Goal: Task Accomplishment & Management: Complete application form

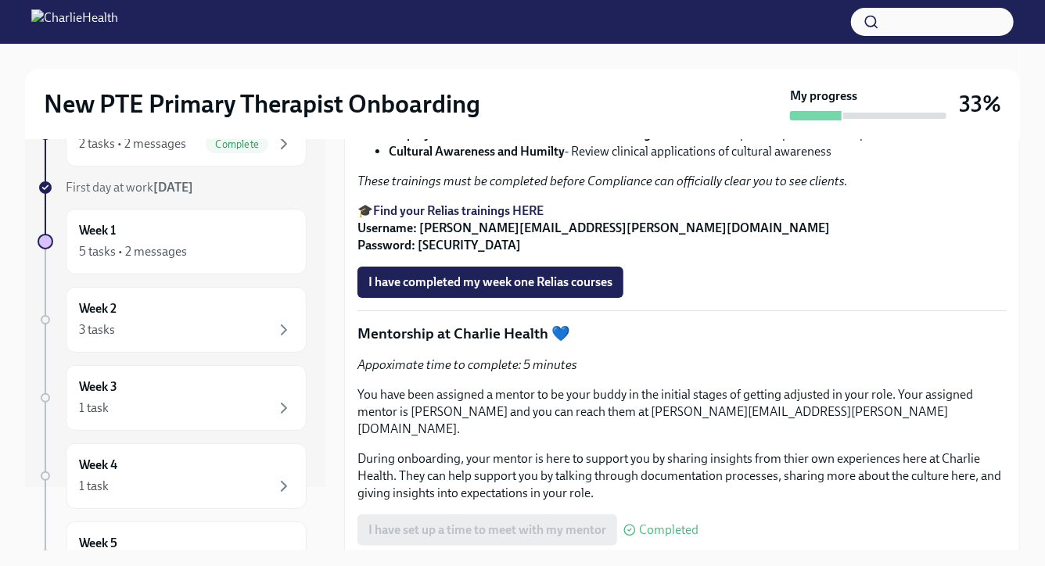
scroll to position [2215, 0]
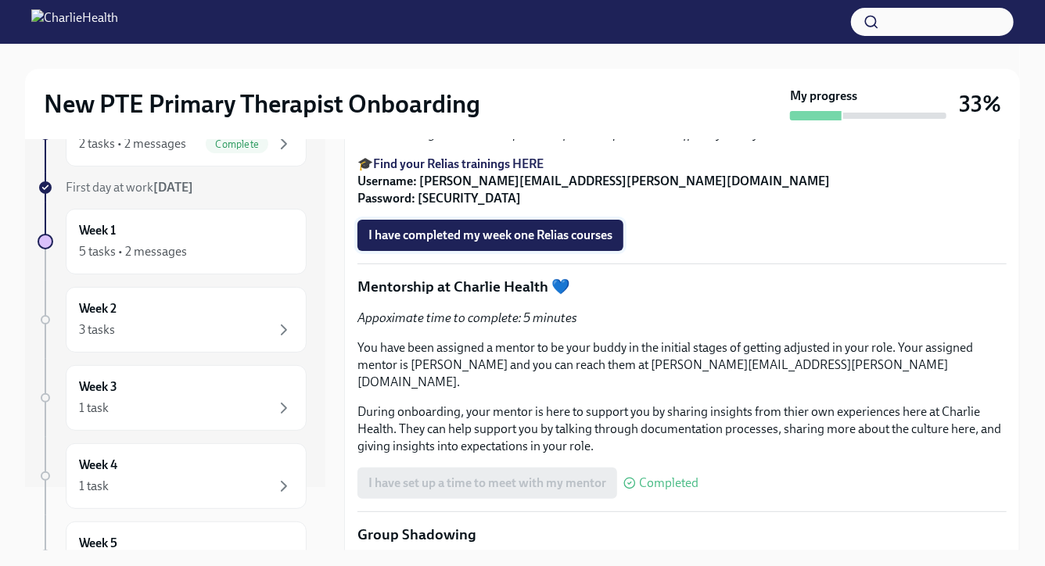
click at [475, 243] on span "I have completed my week one Relias courses" at bounding box center [490, 236] width 244 height 16
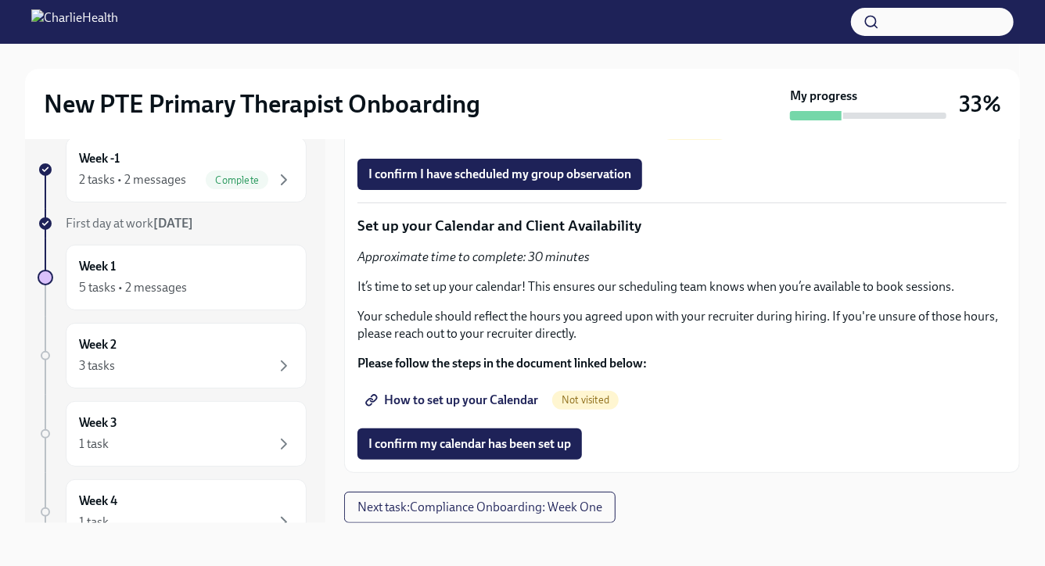
scroll to position [3276, 0]
click at [576, 475] on span "Next task : Compliance Onboarding: Week One" at bounding box center [479, 508] width 245 height 16
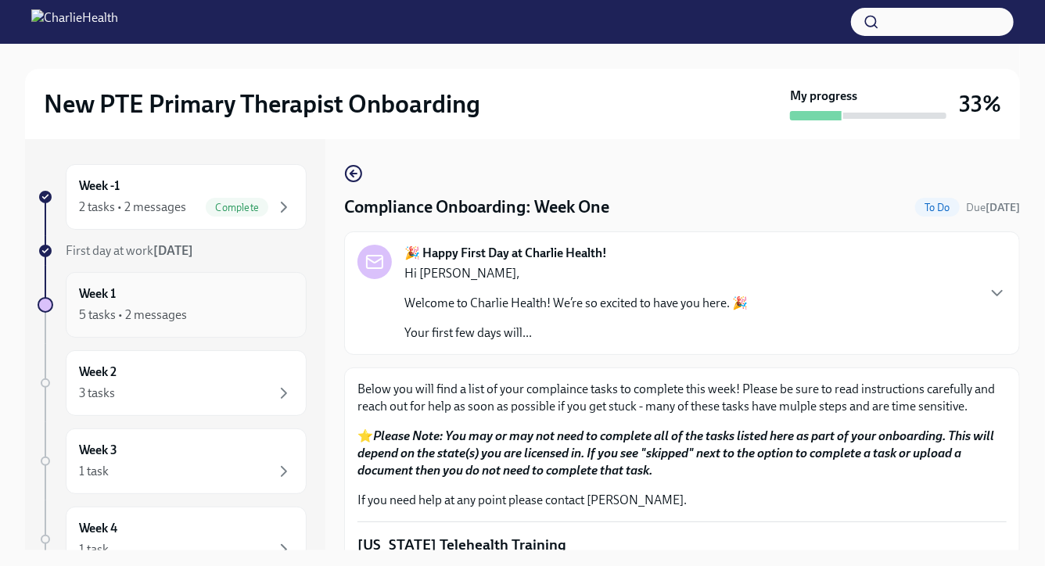
click at [204, 307] on div "5 tasks • 2 messages" at bounding box center [186, 315] width 214 height 19
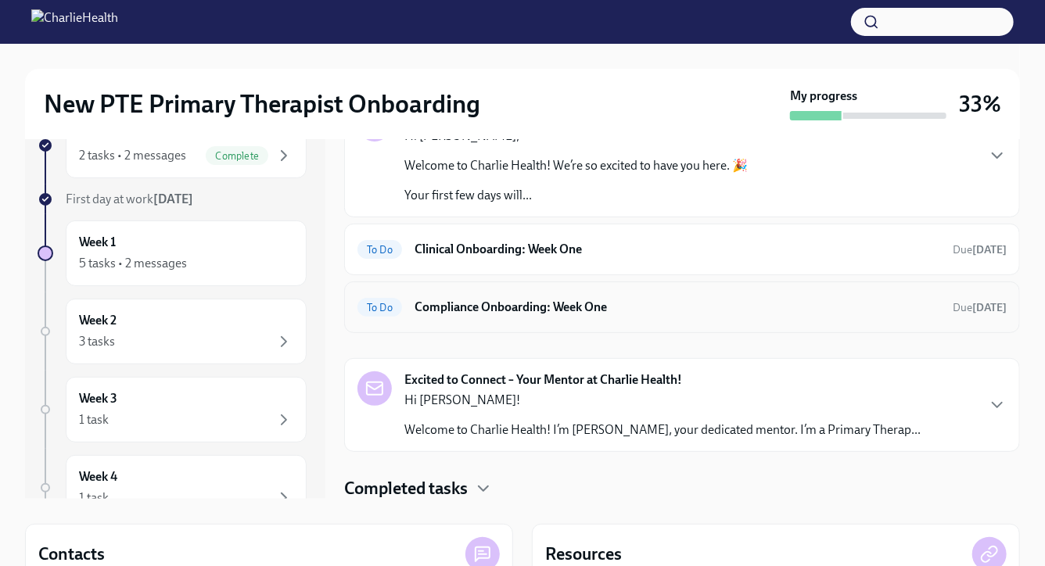
scroll to position [72, 0]
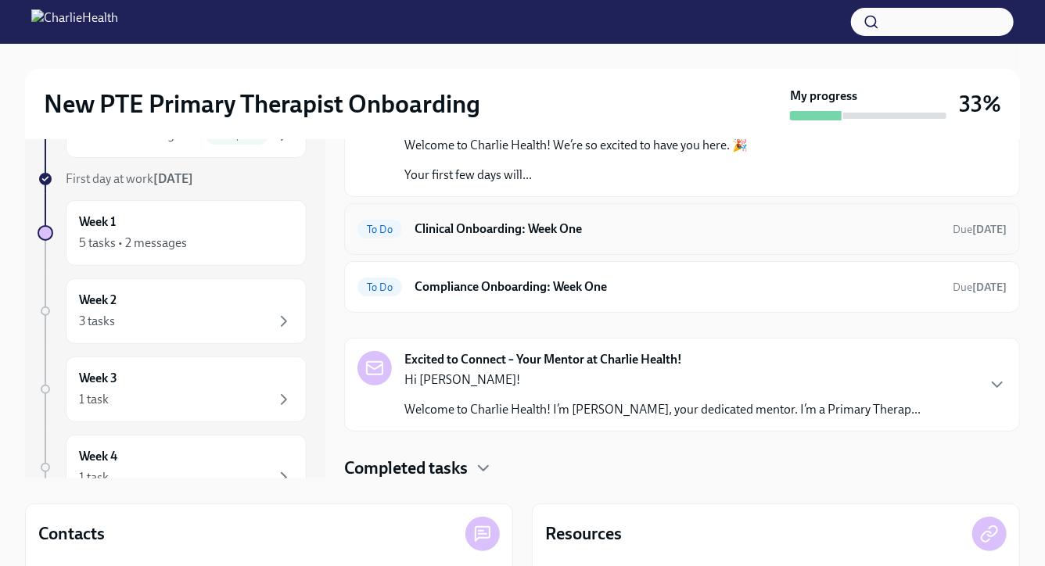
click at [660, 234] on h6 "Clinical Onboarding: Week One" at bounding box center [676, 228] width 525 height 17
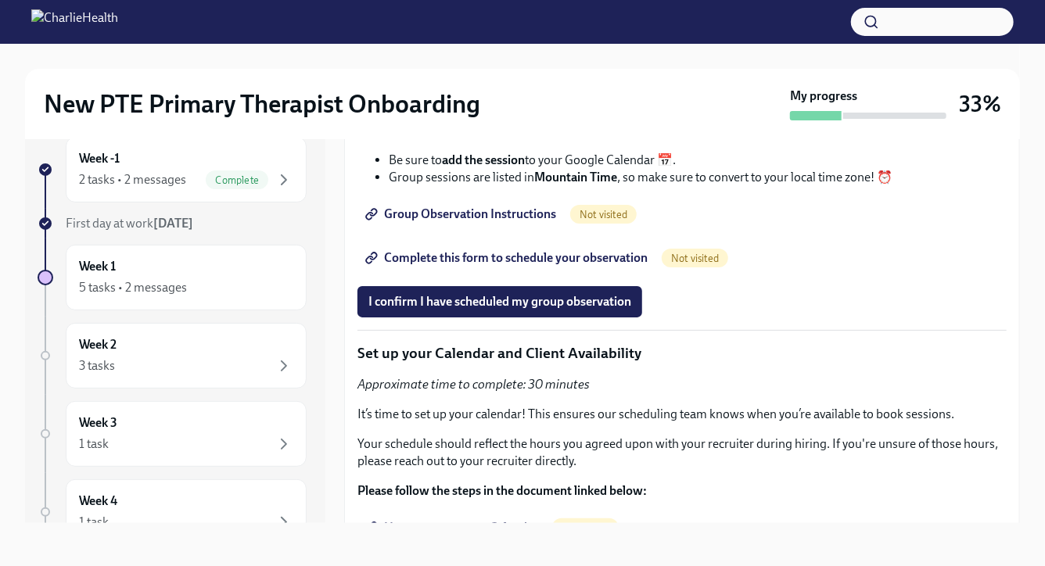
scroll to position [2988, 0]
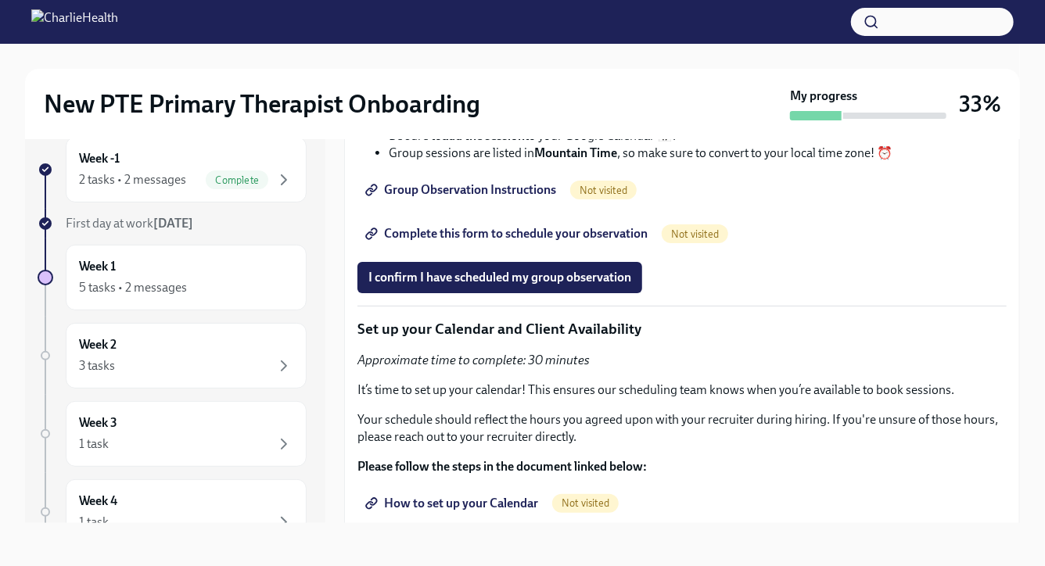
click at [539, 198] on span "Group Observation Instructions" at bounding box center [462, 190] width 188 height 16
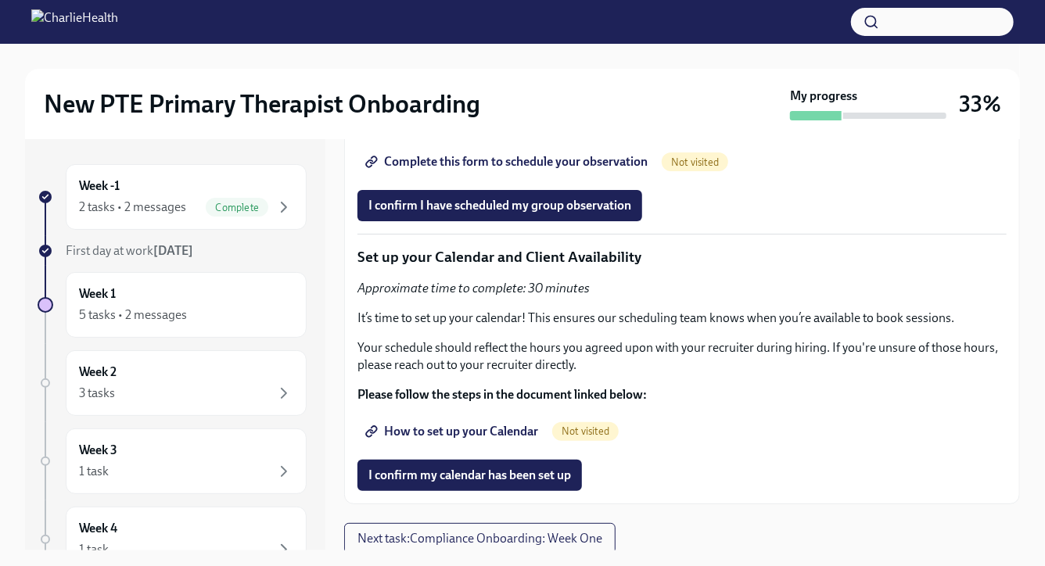
scroll to position [3092, 0]
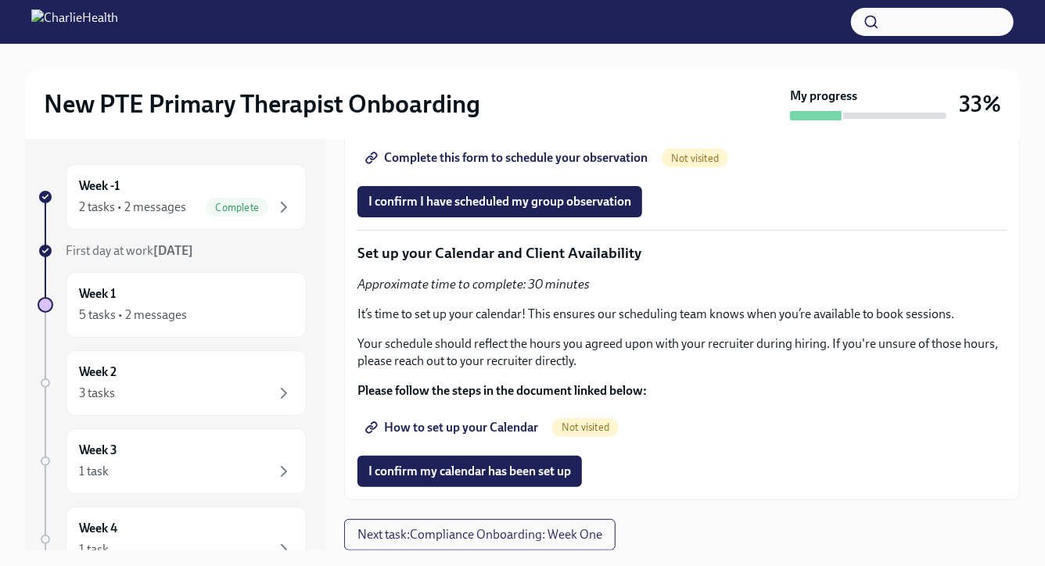
click at [568, 166] on span "Complete this form to schedule your observation" at bounding box center [507, 158] width 279 height 16
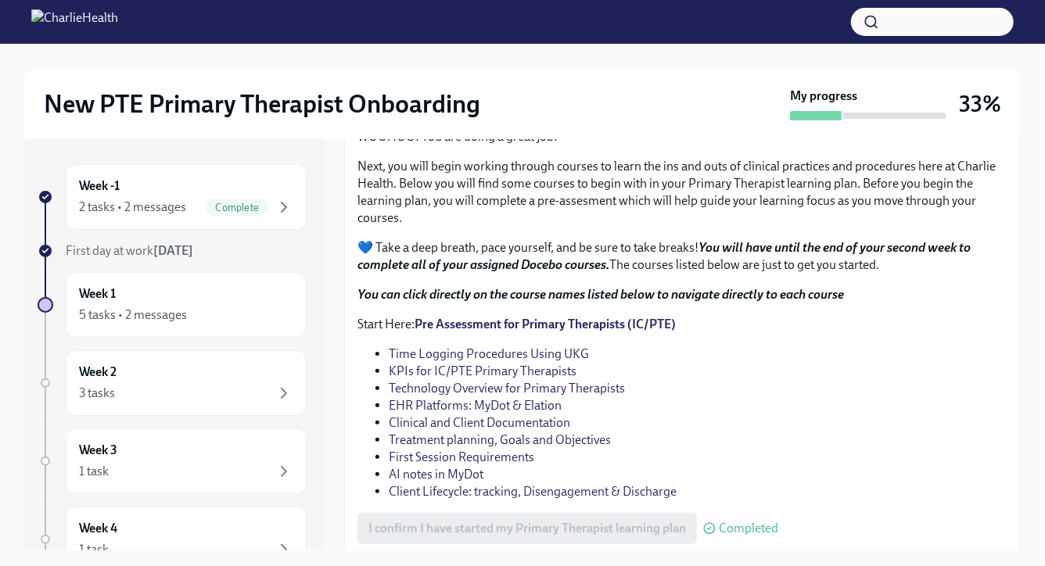
scroll to position [1573, 0]
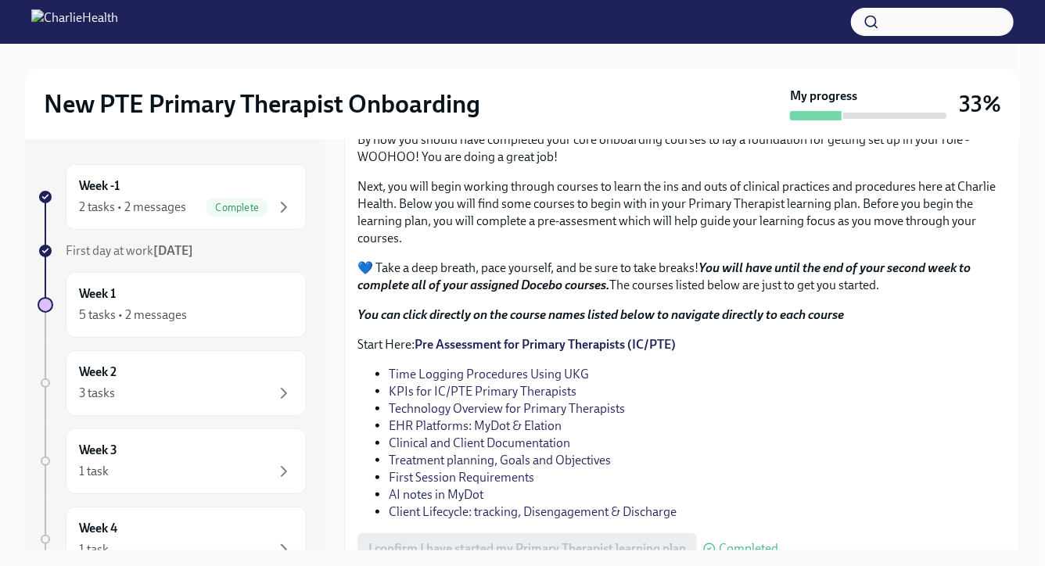
click at [682, 31] on span "230_4_29783_1759854206_HIPAA for Covered Entities.pdf" at bounding box center [539, 24] width 342 height 16
click at [0, 0] on input "230_4_29783_1759854206_HIPAA for Covered Entities.pdf" at bounding box center [0, 0] width 0 height 0
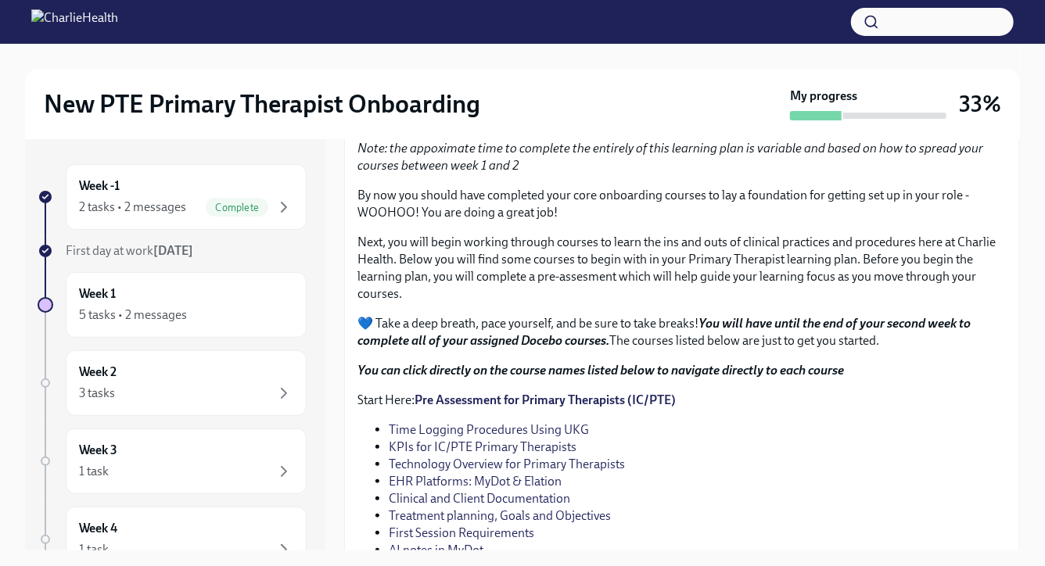
scroll to position [1502, 0]
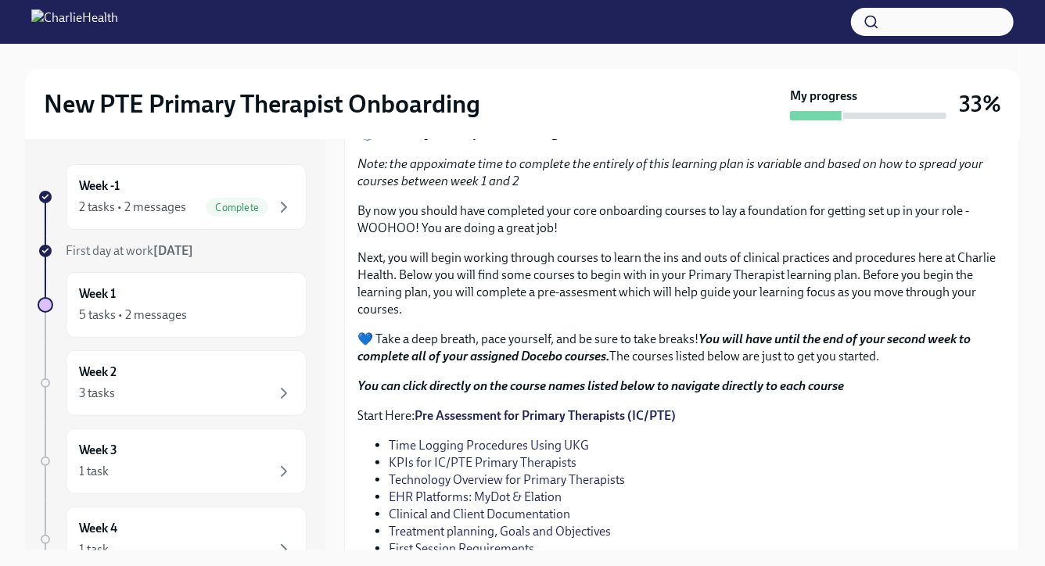
click at [661, 102] on span "230_4_29783_1759854206_HIPAA for Covered Entities.pdf" at bounding box center [539, 95] width 342 height 16
click at [0, 0] on input "230_4_29783_1759854206_HIPAA for Covered Entities.pdf" at bounding box center [0, 0] width 0 height 0
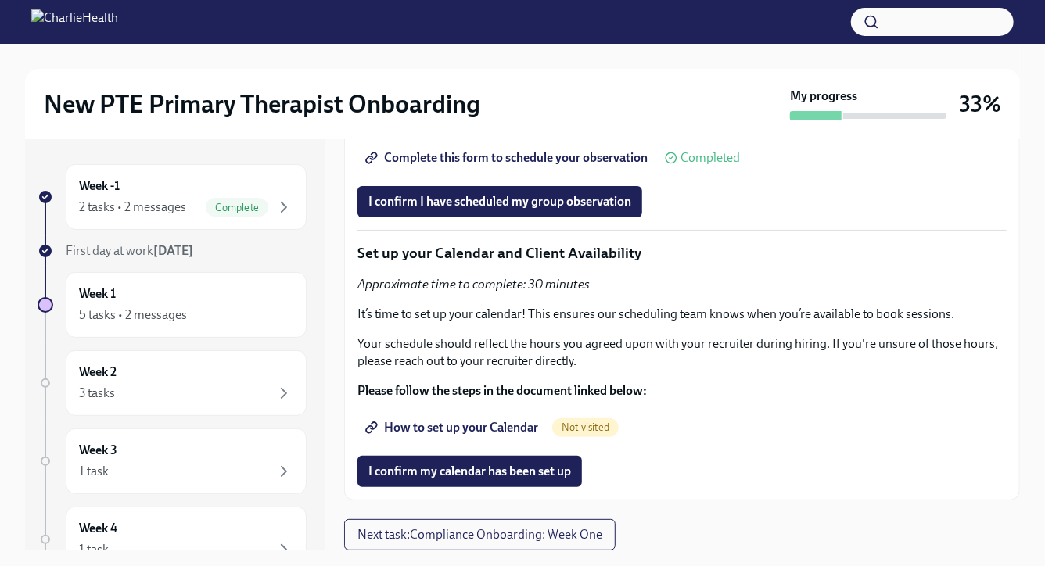
scroll to position [3106, 0]
click at [605, 210] on span "I confirm I have scheduled my group observation" at bounding box center [499, 202] width 263 height 16
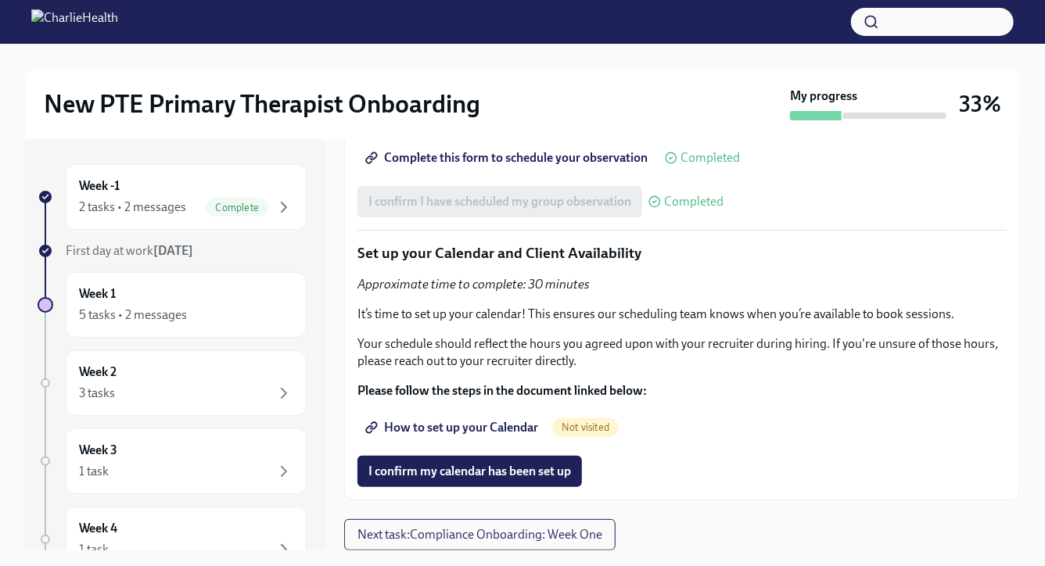
scroll to position [27, 0]
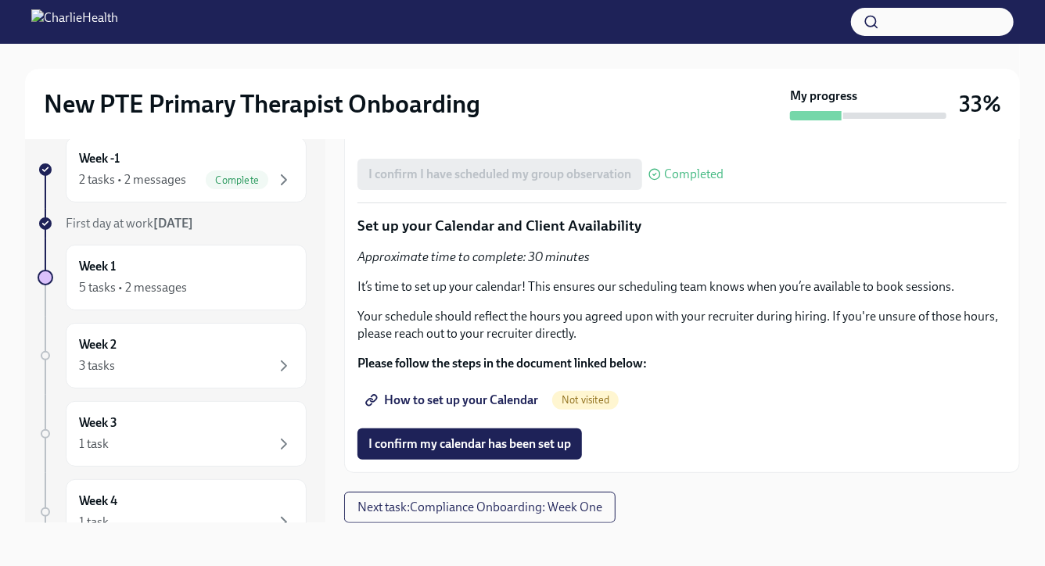
click at [504, 402] on span "How to set up your Calendar" at bounding box center [453, 401] width 170 height 16
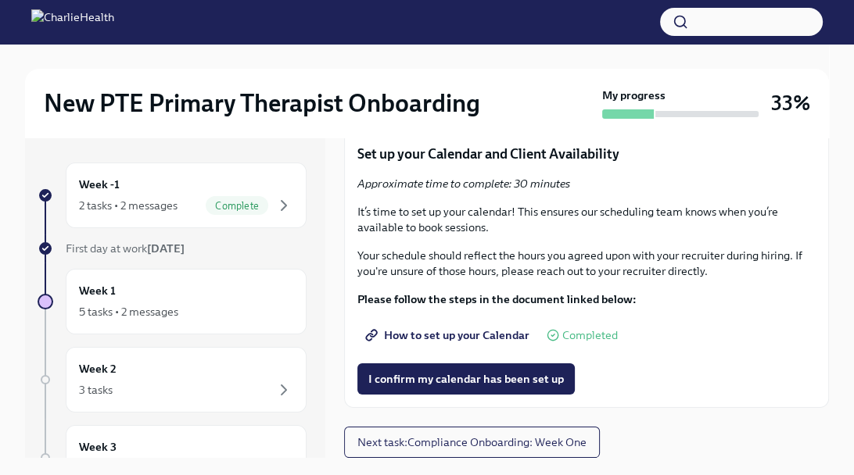
scroll to position [27, 0]
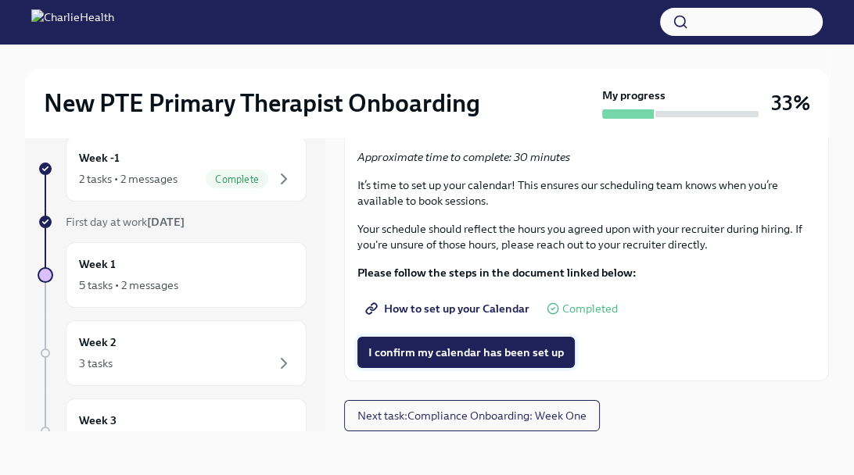
click at [473, 354] on span "I confirm my calendar has been set up" at bounding box center [465, 353] width 195 height 16
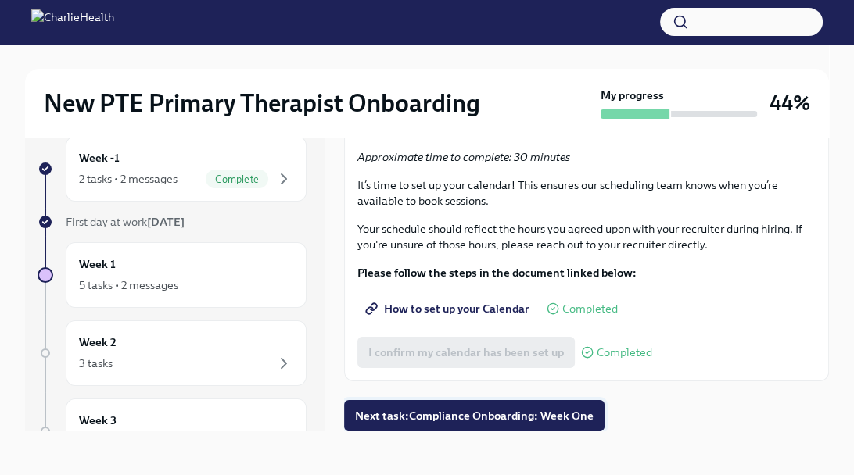
click at [469, 411] on span "Next task : Compliance Onboarding: Week One" at bounding box center [474, 416] width 238 height 16
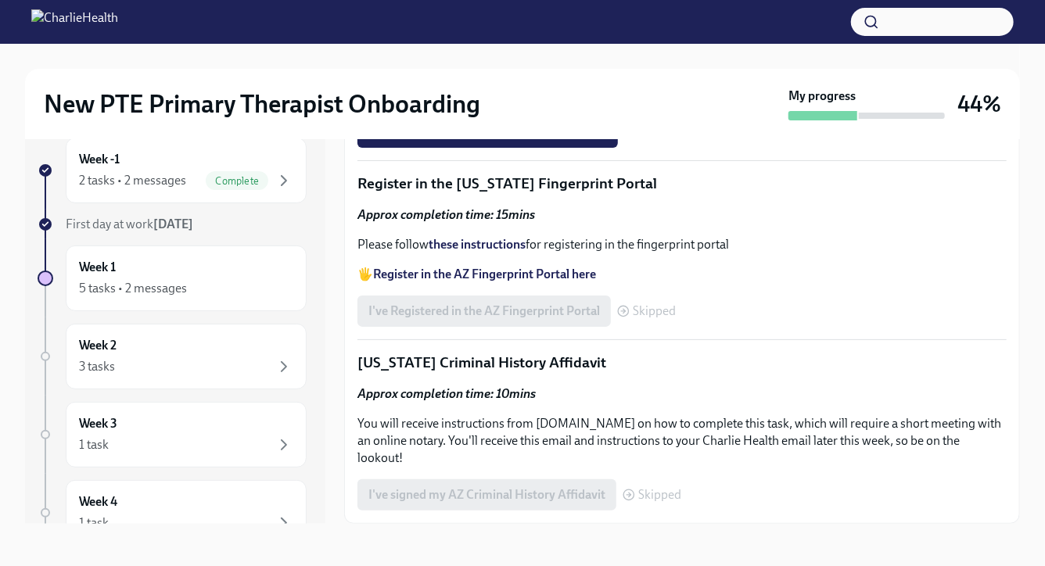
scroll to position [1049, 0]
click at [561, 43] on strong "Access your CPR & First Aid training HERE" at bounding box center [488, 35] width 230 height 15
click at [508, 140] on span "Upload CPR/First Aid Training Certificate" at bounding box center [487, 132] width 238 height 16
click at [0, 0] on input "Upload CPR/First Aid Training Certificate" at bounding box center [0, 0] width 0 height 0
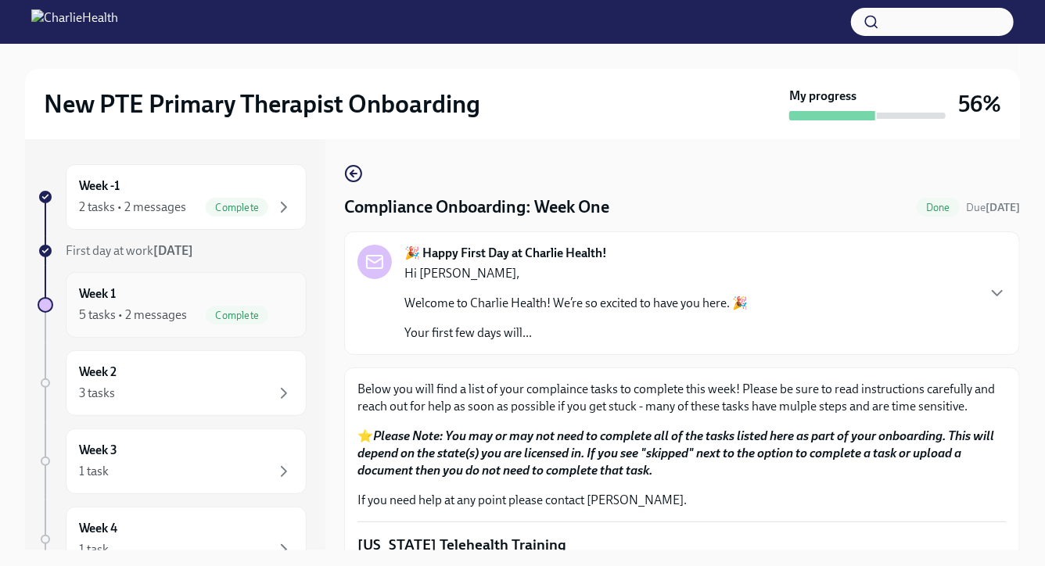
scroll to position [16, 0]
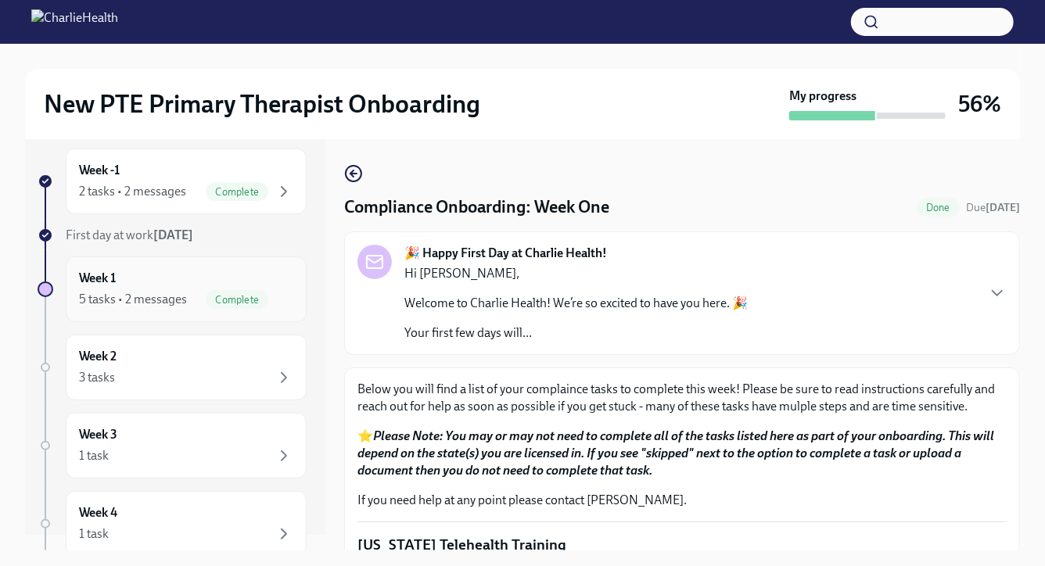
click at [282, 300] on icon "button" at bounding box center [283, 299] width 19 height 19
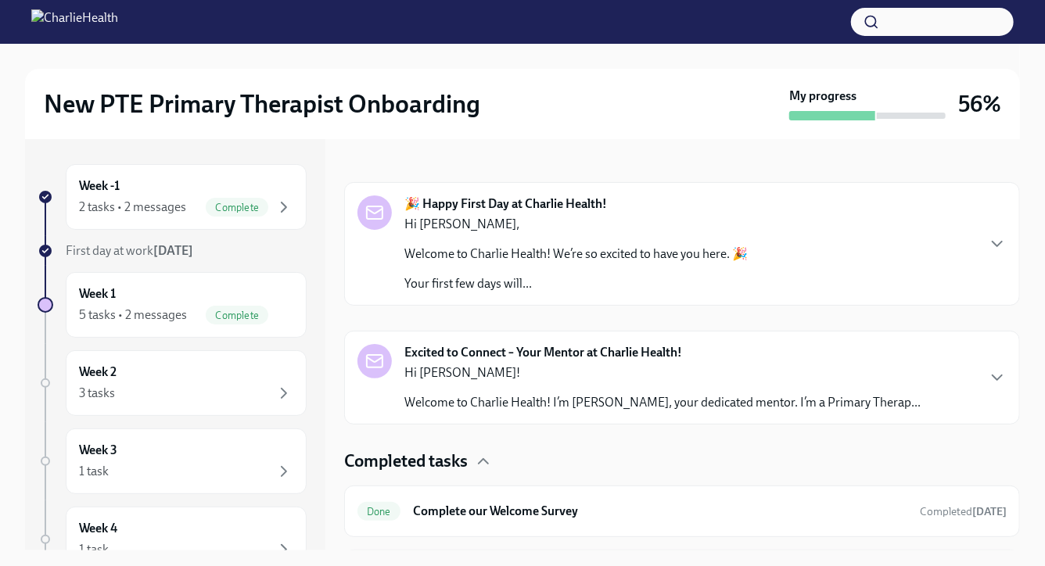
scroll to position [217, 0]
click at [853, 248] on icon "button" at bounding box center [997, 242] width 19 height 19
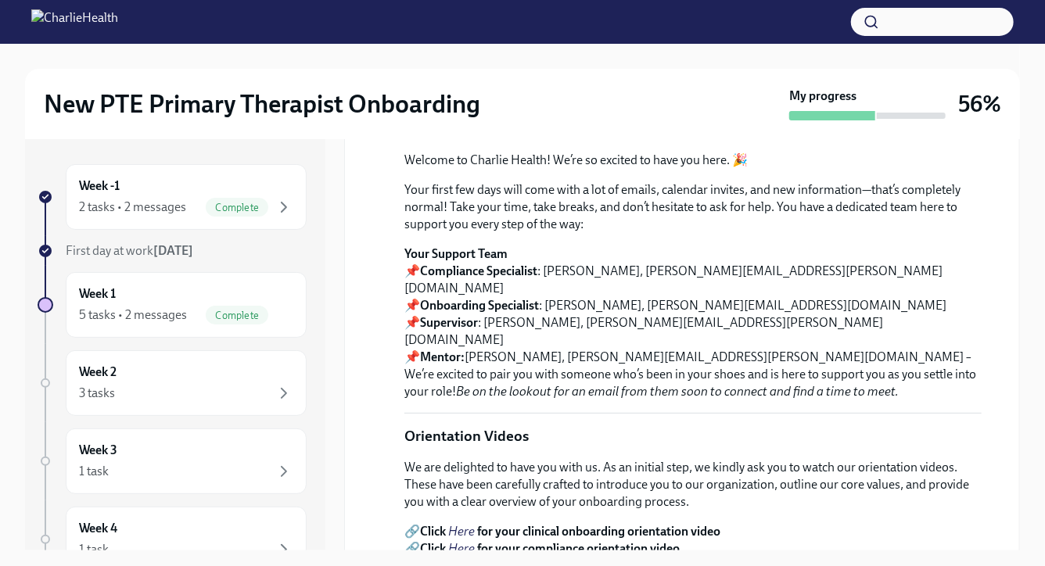
scroll to position [371, 0]
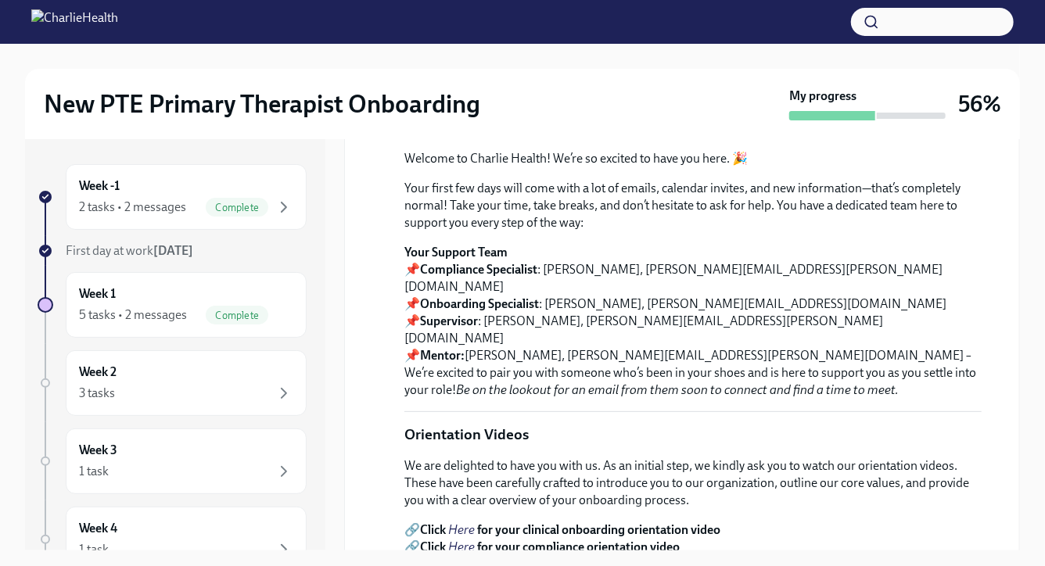
click at [853, 167] on p "Welcome to Charlie Health! We’re so excited to have you here. 🎉" at bounding box center [692, 158] width 577 height 17
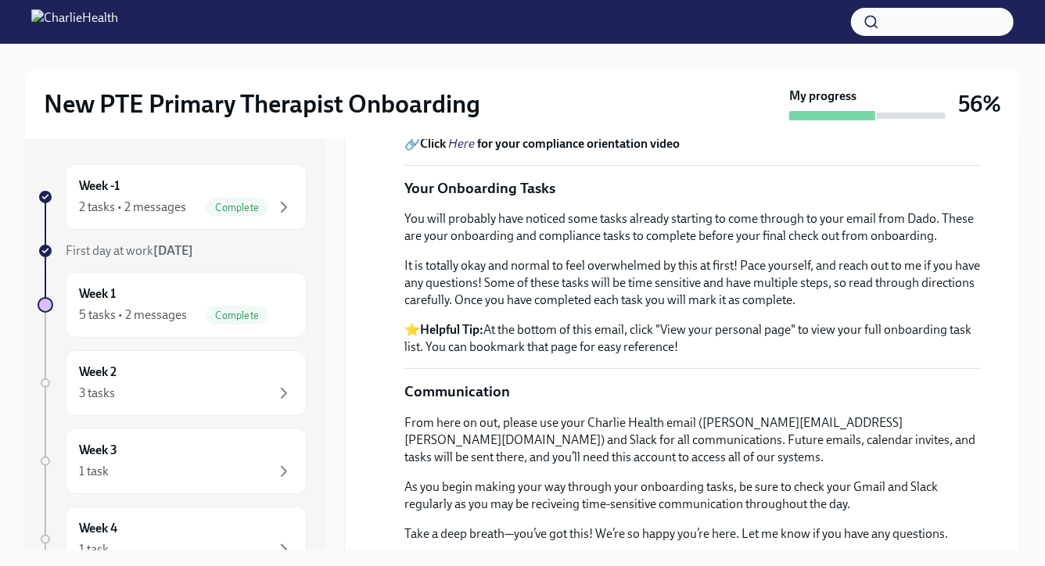
scroll to position [775, 0]
click at [472, 150] on em "Here" at bounding box center [461, 142] width 27 height 15
click at [466, 133] on em "Here" at bounding box center [461, 125] width 27 height 15
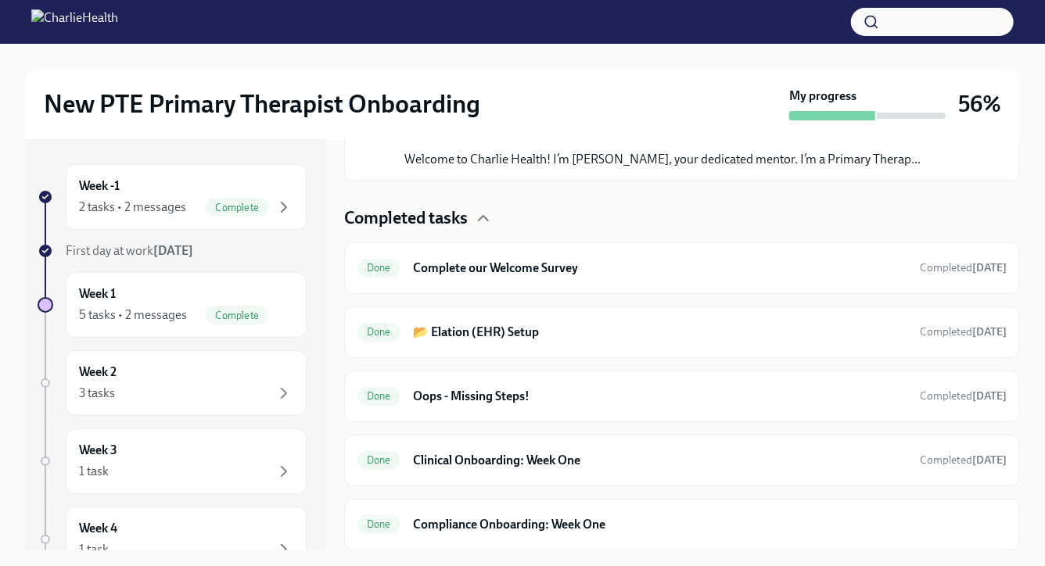
scroll to position [1363, 0]
click at [853, 137] on icon "button" at bounding box center [996, 134] width 9 height 5
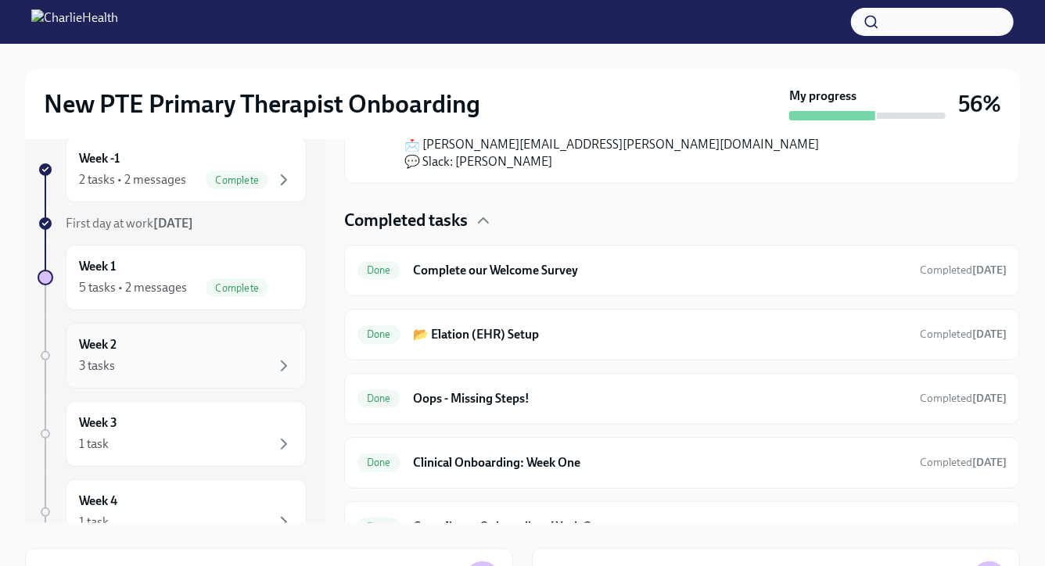
scroll to position [0, 0]
